Goal: Find contact information: Find contact information

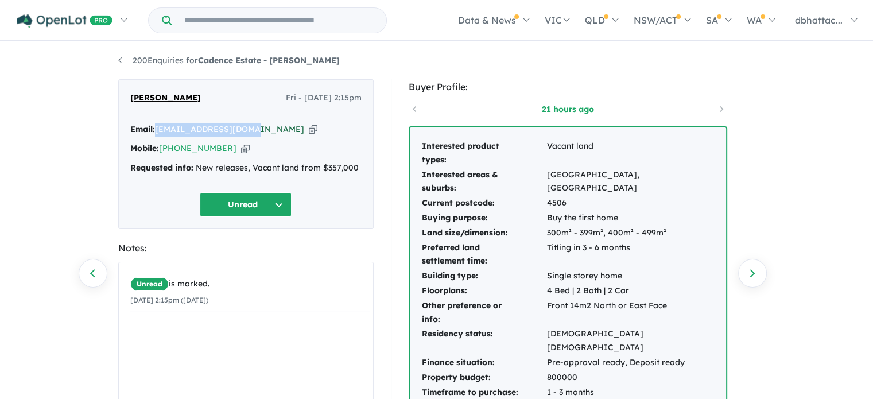
drag, startPoint x: 249, startPoint y: 130, endPoint x: 158, endPoint y: 129, distance: 90.2
click at [158, 129] on div "Email: [EMAIL_ADDRESS][DOMAIN_NAME] Copied!" at bounding box center [245, 130] width 231 height 14
copy a%20Cadence%20Estate%20-%20Ripley"] "[EMAIL_ADDRESS][DOMAIN_NAME]"
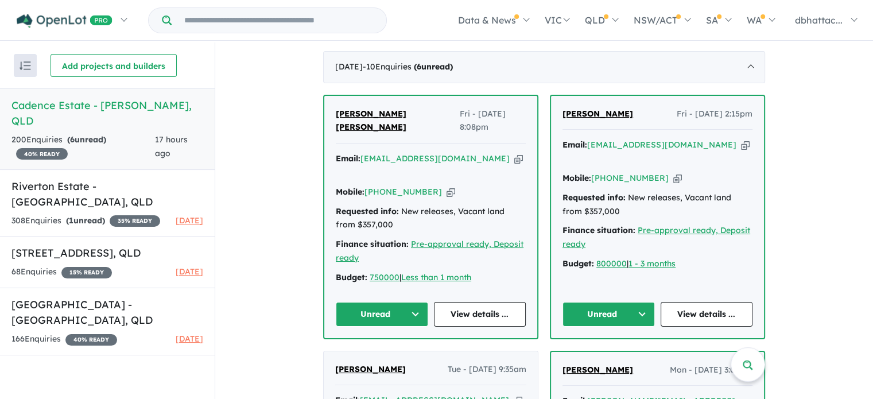
scroll to position [402, 0]
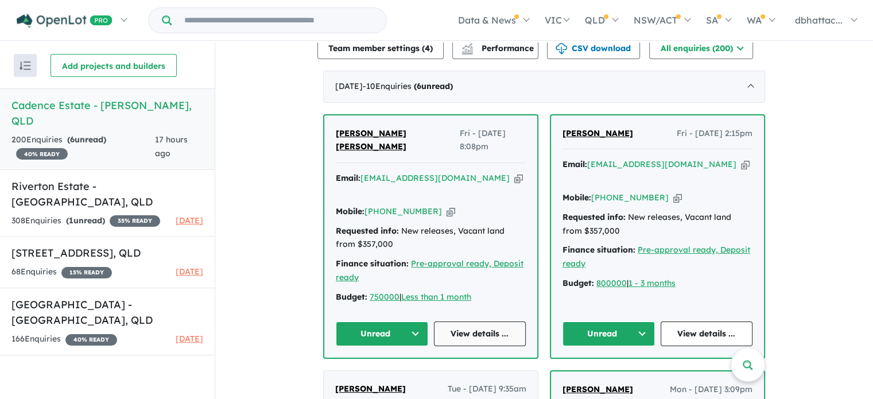
click at [490, 322] on link "View details ..." at bounding box center [480, 334] width 92 height 25
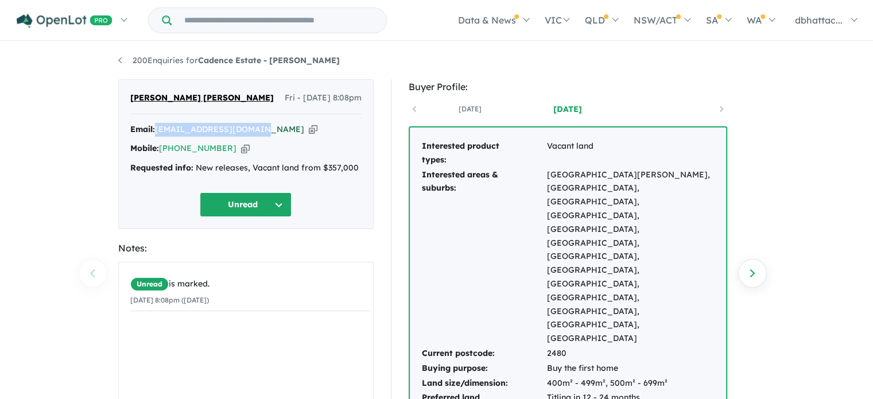
drag, startPoint x: 258, startPoint y: 132, endPoint x: 158, endPoint y: 130, distance: 99.9
click at [158, 130] on div "Email: [EMAIL_ADDRESS][DOMAIN_NAME] Copied!" at bounding box center [245, 130] width 231 height 14
copy a%20Cadence%20Estate%20-%20Ripley"] "[EMAIL_ADDRESS][DOMAIN_NAME]"
drag, startPoint x: 208, startPoint y: 99, endPoint x: 125, endPoint y: 96, distance: 82.8
click at [125, 96] on div "Anu Anna Joseph Fri - 19/09/2025, 8:08pm Email: annajozef777@gmail.com Copied! …" at bounding box center [246, 154] width 256 height 150
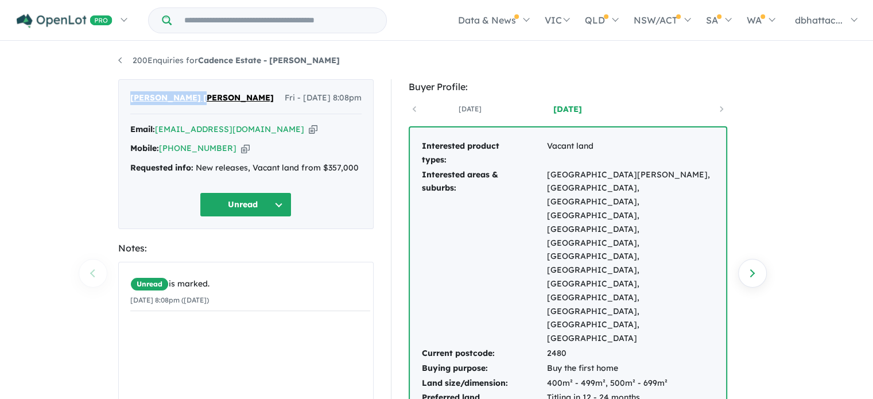
copy span "Anu Anna Joseph"
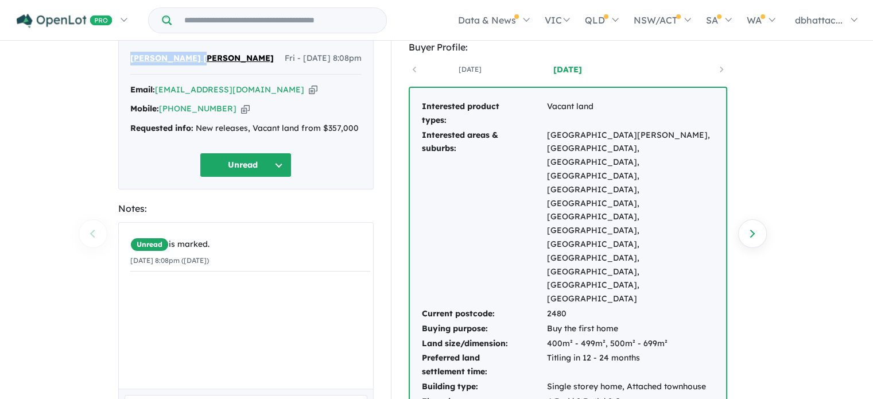
scroll to position [57, 0]
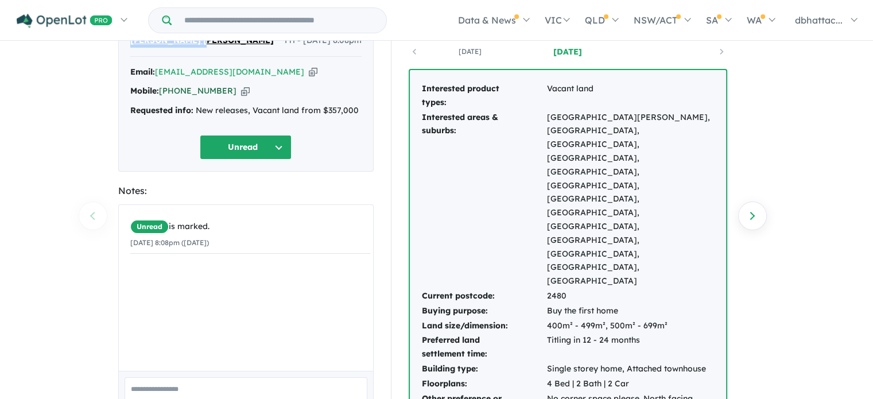
drag, startPoint x: 224, startPoint y: 92, endPoint x: 179, endPoint y: 92, distance: 45.4
click at [179, 92] on div "Mobile: +61 401 910 038 Copied!" at bounding box center [245, 91] width 231 height 14
copy link "401 910 038"
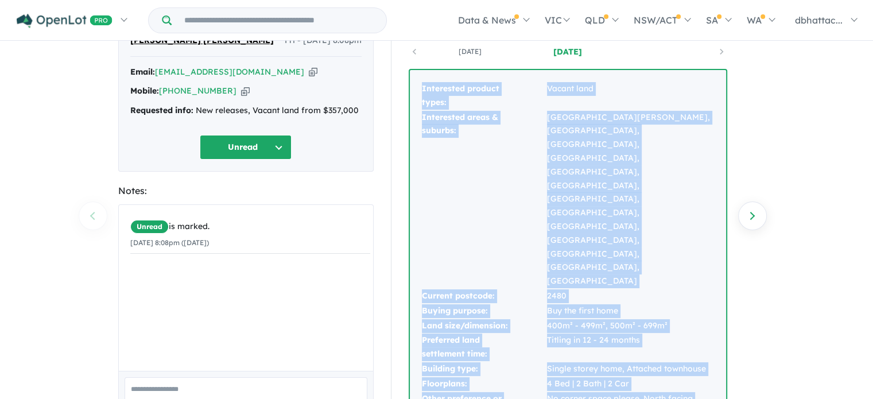
drag, startPoint x: 422, startPoint y: 86, endPoint x: 620, endPoint y: 360, distance: 338.2
click at [620, 360] on tbody "Interested product types: Vacant land Interested areas & suburbs: South Ripley,…" at bounding box center [568, 287] width 293 height 411
copy tbody "Interested product types: Vacant land Interested areas & suburbs: South Ripley,…"
